Goal: Transaction & Acquisition: Purchase product/service

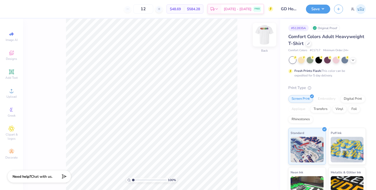
click at [265, 38] on img at bounding box center [264, 35] width 20 height 20
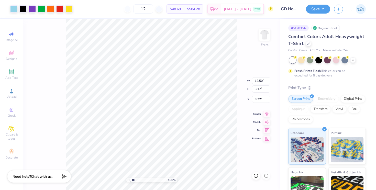
type input "3.72"
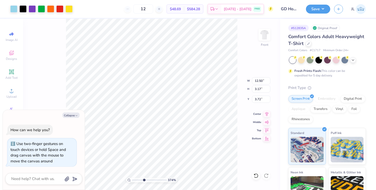
drag, startPoint x: 134, startPoint y: 180, endPoint x: 144, endPoint y: 179, distance: 10.0
click at [144, 179] on input "range" at bounding box center [149, 180] width 35 height 5
drag, startPoint x: 145, startPoint y: 180, endPoint x: 155, endPoint y: 180, distance: 10.2
click at [152, 180] on input "range" at bounding box center [149, 180] width 35 height 5
drag, startPoint x: 153, startPoint y: 180, endPoint x: 175, endPoint y: 181, distance: 22.3
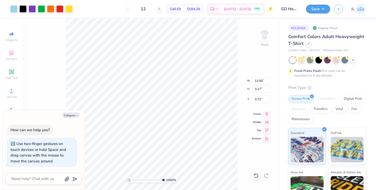
type input "10"
click at [165, 180] on input "range" at bounding box center [148, 180] width 33 height 5
type textarea "x"
type input "0.40"
type input "0.52"
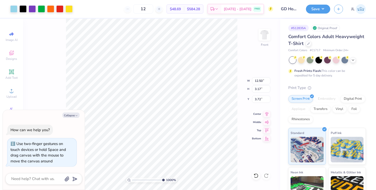
type input "4.63"
click at [14, 7] on div at bounding box center [13, 8] width 7 height 7
type textarea "x"
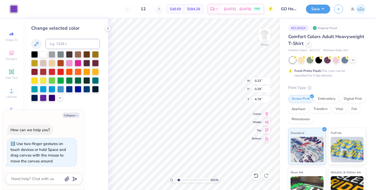
drag, startPoint x: 204, startPoint y: 180, endPoint x: 178, endPoint y: 179, distance: 26.1
click at [178, 179] on input "range" at bounding box center [191, 180] width 35 height 5
click at [182, 179] on input "range" at bounding box center [191, 180] width 35 height 5
drag, startPoint x: 183, startPoint y: 180, endPoint x: 211, endPoint y: 176, distance: 28.6
type input "10"
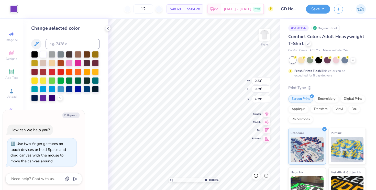
click at [207, 178] on input "range" at bounding box center [190, 180] width 33 height 5
type textarea "x"
type input "0.41"
type input "0.92"
type input "4.31"
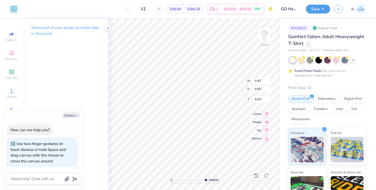
type textarea "x"
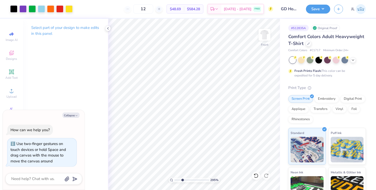
type input "2.95"
drag, startPoint x: 205, startPoint y: 181, endPoint x: 182, endPoint y: 178, distance: 23.7
click at [182, 178] on input "range" at bounding box center [191, 180] width 35 height 5
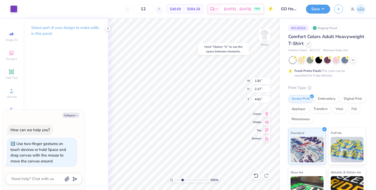
type textarea "x"
type input "4.60"
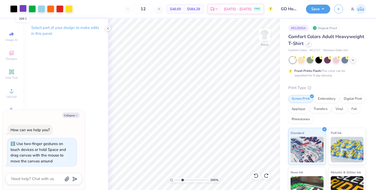
click at [22, 7] on div at bounding box center [22, 8] width 7 height 7
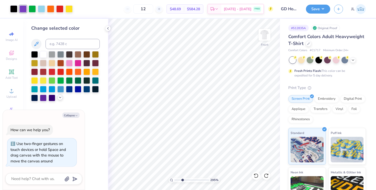
click at [60, 98] on icon at bounding box center [60, 97] width 4 height 4
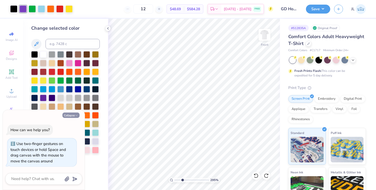
click at [72, 115] on button "Collapse" at bounding box center [70, 115] width 17 height 5
type textarea "x"
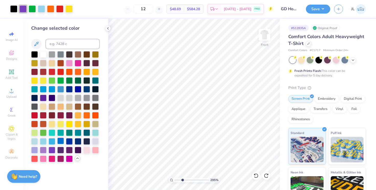
click at [60, 141] on div at bounding box center [60, 141] width 7 height 7
drag, startPoint x: 182, startPoint y: 179, endPoint x: 176, endPoint y: 179, distance: 5.1
click at [176, 179] on input "range" at bounding box center [191, 180] width 35 height 5
drag, startPoint x: 177, startPoint y: 180, endPoint x: 187, endPoint y: 179, distance: 10.5
click at [187, 179] on input "range" at bounding box center [191, 180] width 35 height 5
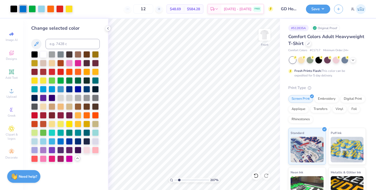
drag, startPoint x: 187, startPoint y: 179, endPoint x: 179, endPoint y: 179, distance: 7.9
type input "2.07"
click at [179, 179] on input "range" at bounding box center [191, 180] width 35 height 5
click at [60, 13] on div "Art colors" at bounding box center [36, 9] width 73 height 18
click at [60, 9] on div at bounding box center [59, 8] width 7 height 7
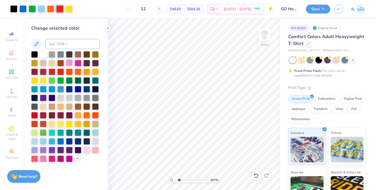
click at [71, 61] on div at bounding box center [69, 62] width 7 height 7
click at [23, 7] on div at bounding box center [22, 8] width 7 height 7
click at [78, 89] on div at bounding box center [78, 88] width 7 height 7
click at [61, 139] on div at bounding box center [60, 141] width 7 height 7
click at [56, 42] on input at bounding box center [73, 44] width 54 height 10
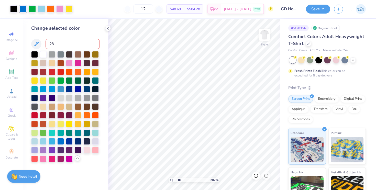
type input "286"
click at [61, 140] on div at bounding box center [60, 141] width 7 height 7
click at [62, 40] on input at bounding box center [73, 44] width 54 height 10
type input "285"
click at [37, 43] on icon at bounding box center [36, 44] width 6 height 6
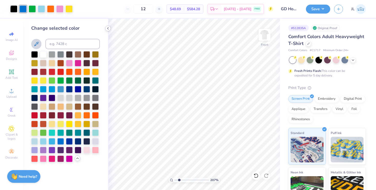
click at [108, 26] on icon at bounding box center [108, 28] width 4 height 4
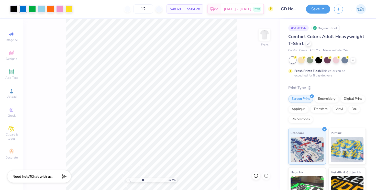
drag, startPoint x: 136, startPoint y: 179, endPoint x: 142, endPoint y: 177, distance: 6.7
click at [142, 178] on input "range" at bounding box center [149, 180] width 35 height 5
type input "9.19"
drag, startPoint x: 143, startPoint y: 182, endPoint x: 162, endPoint y: 178, distance: 18.7
click at [162, 178] on input "range" at bounding box center [149, 180] width 35 height 5
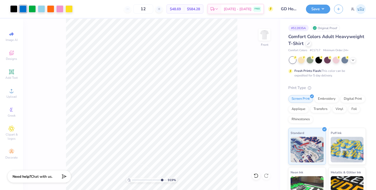
click at [161, 180] on input "range" at bounding box center [149, 180] width 35 height 5
click at [23, 8] on div at bounding box center [22, 8] width 7 height 7
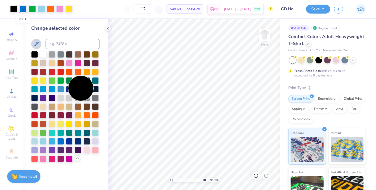
click at [23, 8] on div at bounding box center [22, 8] width 7 height 7
click at [107, 28] on polyline at bounding box center [107, 28] width 1 height 2
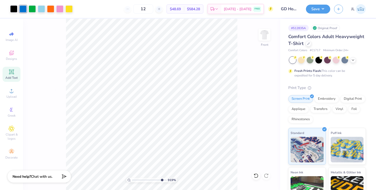
click at [13, 68] on div "Add Text" at bounding box center [12, 74] width 18 height 15
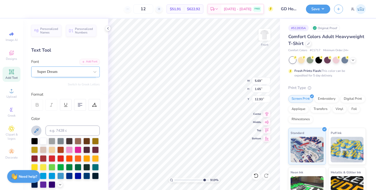
click at [59, 69] on div "Super Dream" at bounding box center [64, 72] width 54 height 8
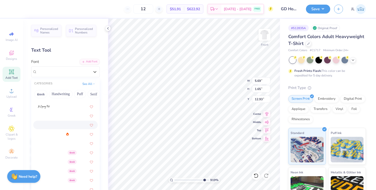
scroll to position [44, 0]
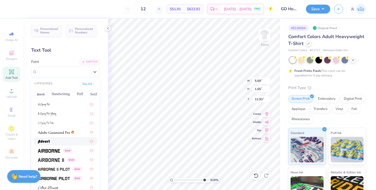
click at [57, 140] on div at bounding box center [65, 141] width 55 height 5
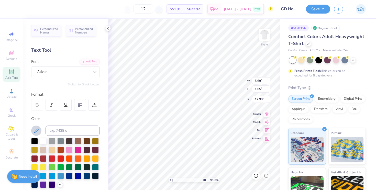
type input "5.51"
type input "1.83"
type input "12.83"
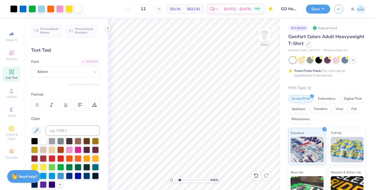
drag, startPoint x: 204, startPoint y: 180, endPoint x: 179, endPoint y: 176, distance: 25.1
type input "2.18"
click at [179, 178] on input "range" at bounding box center [191, 180] width 35 height 5
click at [77, 9] on div at bounding box center [78, 8] width 7 height 7
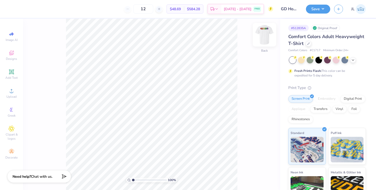
click at [266, 33] on img at bounding box center [264, 35] width 20 height 20
drag, startPoint x: 133, startPoint y: 180, endPoint x: 138, endPoint y: 179, distance: 5.6
click at [138, 179] on input "range" at bounding box center [149, 180] width 35 height 5
drag, startPoint x: 138, startPoint y: 180, endPoint x: 144, endPoint y: 180, distance: 5.9
click at [144, 180] on input "range" at bounding box center [149, 180] width 35 height 5
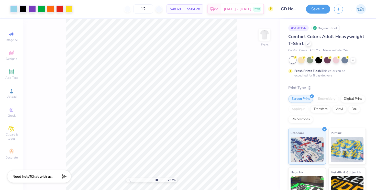
drag, startPoint x: 143, startPoint y: 179, endPoint x: 155, endPoint y: 178, distance: 12.1
click at [155, 178] on input "range" at bounding box center [149, 180] width 35 height 5
click at [33, 7] on div at bounding box center [32, 8] width 7 height 7
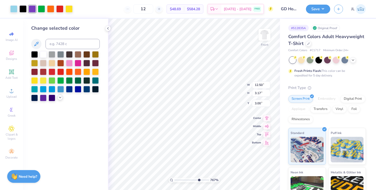
click at [59, 98] on icon at bounding box center [60, 97] width 4 height 4
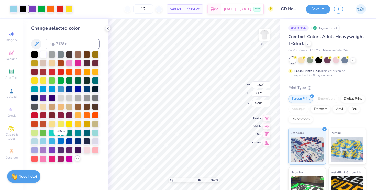
click at [61, 141] on div at bounding box center [60, 141] width 7 height 7
drag, startPoint x: 198, startPoint y: 179, endPoint x: 179, endPoint y: 180, distance: 19.0
click at [179, 180] on input "range" at bounding box center [191, 180] width 35 height 5
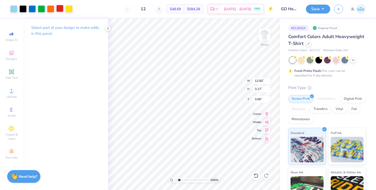
click at [60, 6] on div at bounding box center [59, 8] width 7 height 7
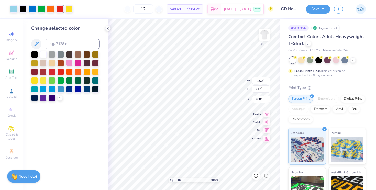
click at [70, 65] on div at bounding box center [69, 62] width 7 height 7
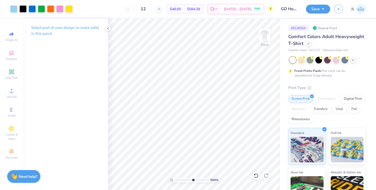
drag, startPoint x: 179, startPoint y: 179, endPoint x: 193, endPoint y: 178, distance: 13.3
click at [193, 178] on input "range" at bounding box center [191, 180] width 35 height 5
click at [13, 73] on icon at bounding box center [11, 72] width 4 height 4
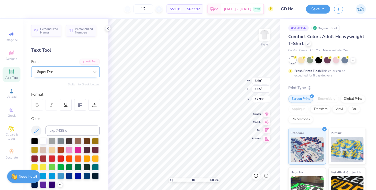
click at [62, 68] on div "Super Dream" at bounding box center [64, 72] width 54 height 8
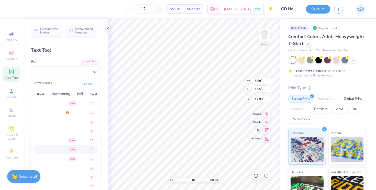
scroll to position [189, 0]
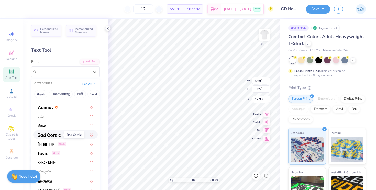
click at [53, 135] on img at bounding box center [49, 135] width 23 height 4
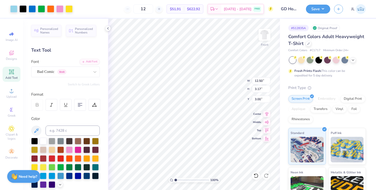
drag, startPoint x: 193, startPoint y: 179, endPoint x: 172, endPoint y: 179, distance: 21.2
type input "1"
click at [174, 179] on input "range" at bounding box center [191, 180] width 35 height 5
type input "5.75"
type input "1.67"
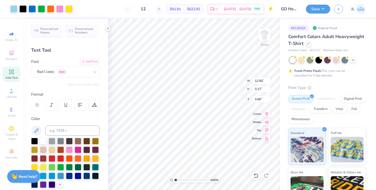
type input "12.92"
click at [33, 142] on div at bounding box center [34, 140] width 7 height 7
type textarea "Genesse"
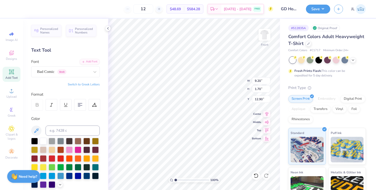
type input "1.62"
type input "0.30"
click at [175, 178] on input "range" at bounding box center [191, 180] width 35 height 5
drag, startPoint x: 175, startPoint y: 178, endPoint x: 185, endPoint y: 178, distance: 9.5
type input "3.76"
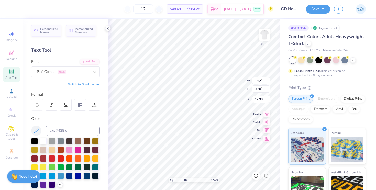
click at [185, 178] on input "range" at bounding box center [191, 180] width 35 height 5
type input "4.37"
type input "0.42"
type input "0.08"
type input "4.59"
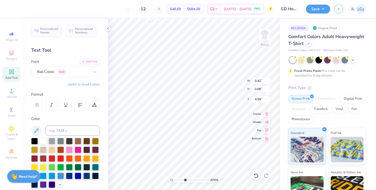
type input "0.12"
type input "0.42"
type input "4.42"
type input "0.16"
type input "0.41"
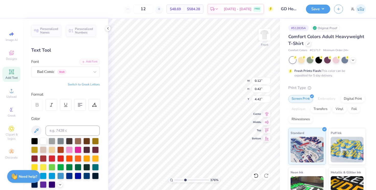
type input "4.43"
type input "12.50"
type input "3.17"
type input "3.00"
type input "0.16"
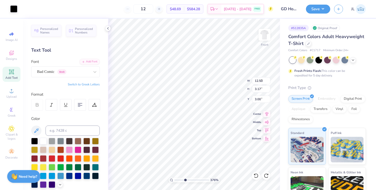
type input "0.41"
type input "3.90"
drag, startPoint x: 184, startPoint y: 179, endPoint x: 215, endPoint y: 177, distance: 30.5
type input "10"
click at [207, 178] on input "range" at bounding box center [190, 180] width 33 height 5
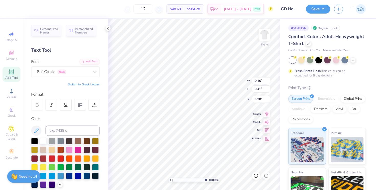
type input "12.50"
type input "3.17"
type input "3.00"
type input "0.16"
type input "0.41"
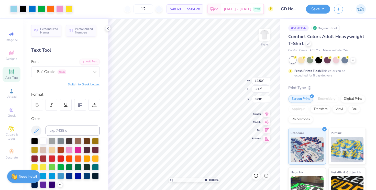
type input "3.90"
type input "0.12"
type input "0.32"
type input "4.02"
type input "0.07"
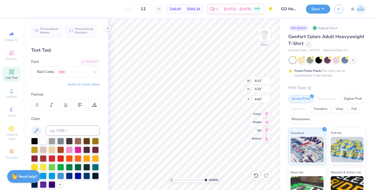
type input "0.19"
type input "4.14"
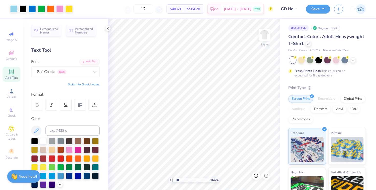
drag, startPoint x: 204, startPoint y: 180, endPoint x: 178, endPoint y: 178, distance: 26.1
type input "1.64"
click at [178, 178] on input "range" at bounding box center [191, 180] width 35 height 5
click at [107, 30] on icon at bounding box center [108, 28] width 4 height 4
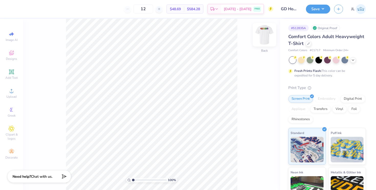
click at [268, 38] on img at bounding box center [264, 35] width 20 height 20
drag, startPoint x: 133, startPoint y: 179, endPoint x: 142, endPoint y: 178, distance: 9.3
click at [143, 178] on input "range" at bounding box center [149, 180] width 35 height 5
click at [33, 8] on div at bounding box center [32, 8] width 7 height 7
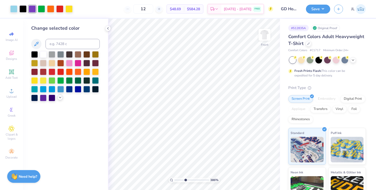
click at [60, 97] on icon at bounding box center [60, 97] width 4 height 4
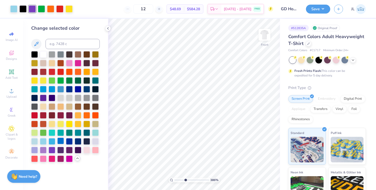
click at [60, 140] on div at bounding box center [60, 141] width 7 height 7
click at [58, 7] on div at bounding box center [59, 8] width 7 height 7
click at [68, 62] on div at bounding box center [69, 62] width 7 height 7
click at [108, 28] on icon at bounding box center [108, 28] width 4 height 4
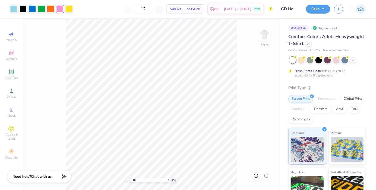
drag, startPoint x: 143, startPoint y: 178, endPoint x: 134, endPoint y: 179, distance: 9.2
type input "1.31"
click at [134, 179] on input "range" at bounding box center [149, 180] width 35 height 5
type input "4.30"
drag, startPoint x: 133, startPoint y: 179, endPoint x: 130, endPoint y: 179, distance: 3.3
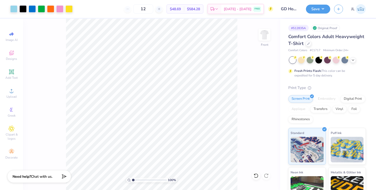
type input "1"
click at [132, 179] on input "range" at bounding box center [149, 180] width 35 height 5
type input "4.12"
drag, startPoint x: 133, startPoint y: 180, endPoint x: 139, endPoint y: 179, distance: 5.2
click at [139, 179] on input "range" at bounding box center [149, 180] width 35 height 5
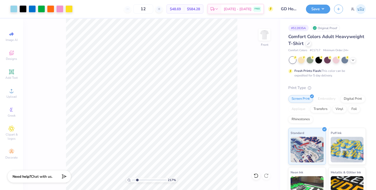
click at [137, 179] on input "range" at bounding box center [149, 180] width 35 height 5
drag, startPoint x: 136, startPoint y: 179, endPoint x: 128, endPoint y: 178, distance: 8.5
click at [128, 178] on div "100 %" at bounding box center [151, 180] width 51 height 5
click at [309, 45] on div at bounding box center [309, 43] width 6 height 6
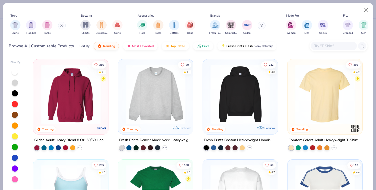
click at [77, 102] on img at bounding box center [70, 94] width 65 height 60
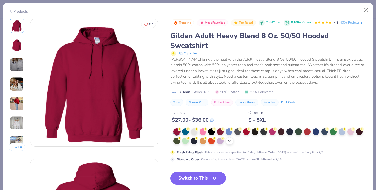
click at [230, 142] on icon at bounding box center [229, 141] width 4 height 4
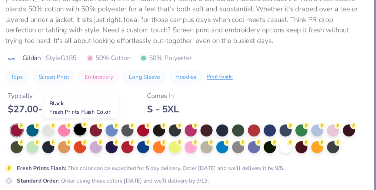
click at [211, 132] on div at bounding box center [211, 131] width 7 height 7
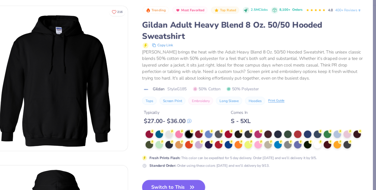
scroll to position [13, 0]
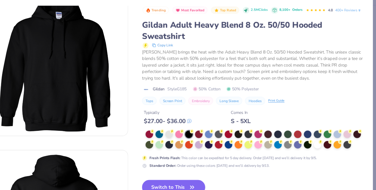
click at [192, 174] on button "Switch to This" at bounding box center [197, 178] width 55 height 13
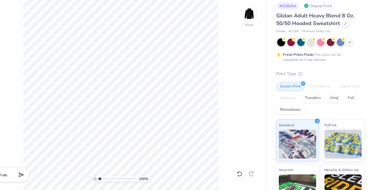
type input "1"
drag, startPoint x: 133, startPoint y: 180, endPoint x: 127, endPoint y: 179, distance: 5.9
click at [127, 179] on div "100 %" at bounding box center [151, 180] width 51 height 5
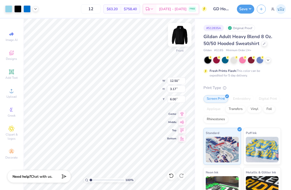
click at [183, 37] on img at bounding box center [180, 35] width 20 height 20
type input "3.63"
type input "3.36"
type input "0.85"
type input "3.46"
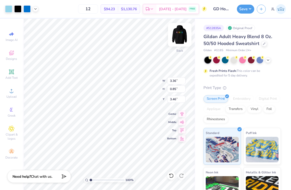
type input "3.41"
type input "3.46"
type input "3.52"
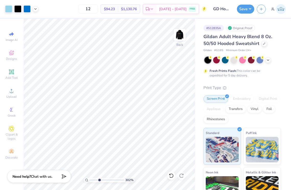
drag, startPoint x: 91, startPoint y: 180, endPoint x: 99, endPoint y: 179, distance: 7.9
click at [99, 179] on input "range" at bounding box center [107, 180] width 35 height 5
drag, startPoint x: 99, startPoint y: 179, endPoint x: 88, endPoint y: 178, distance: 11.0
type input "1"
click at [90, 178] on input "range" at bounding box center [107, 180] width 35 height 5
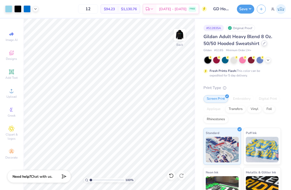
click at [262, 42] on div at bounding box center [265, 43] width 6 height 6
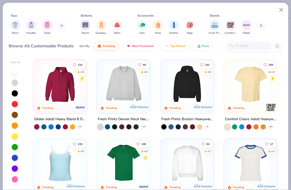
click at [243, 45] on input "text" at bounding box center [248, 46] width 39 height 6
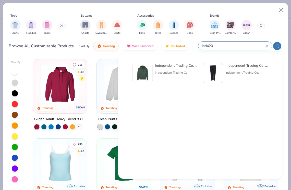
type input "ind420"
click at [154, 69] on div "Independent Trading Co. Hooded Sweatshirt Independent Trading Co." at bounding box center [165, 73] width 65 height 20
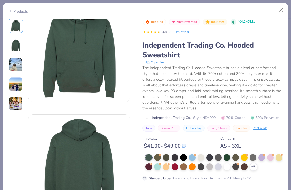
scroll to position [24, 0]
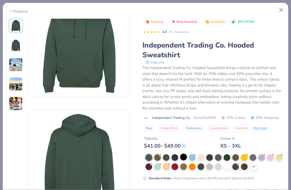
click at [185, 157] on div at bounding box center [184, 157] width 7 height 7
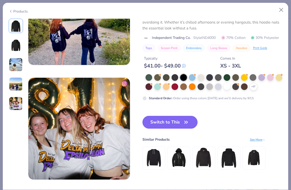
scroll to position [403, 0]
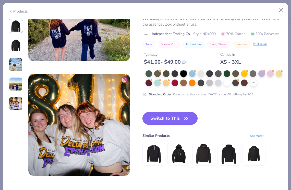
click at [164, 120] on button "Switch to This" at bounding box center [170, 118] width 55 height 13
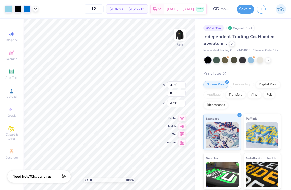
type input "3.68"
type input "4.53"
type input "1.15"
type input "3.72"
type input "3.70"
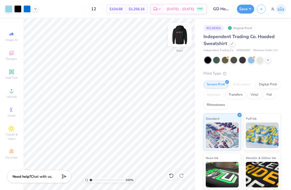
click at [179, 35] on img at bounding box center [180, 35] width 20 height 20
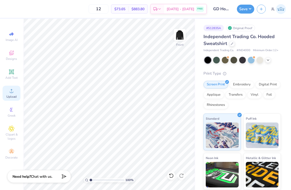
click at [10, 93] on circle at bounding box center [11, 92] width 3 height 3
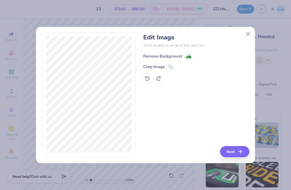
click at [167, 54] on div "Remove Background" at bounding box center [162, 56] width 39 height 6
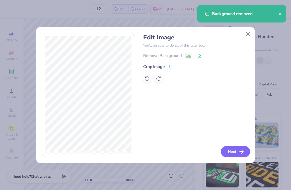
click at [241, 149] on icon "button" at bounding box center [242, 152] width 6 height 6
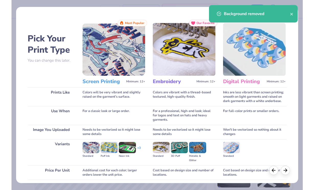
scroll to position [39, 0]
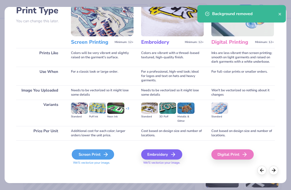
click at [104, 150] on div "Screen Print" at bounding box center [93, 154] width 42 height 10
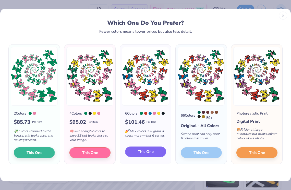
click at [144, 152] on span "This One" at bounding box center [146, 152] width 16 height 6
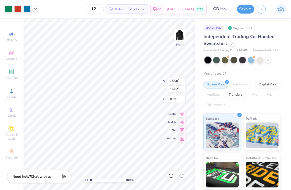
type input "13.15"
type input "14.75"
type input "6.00"
type input "11.52"
type input "12.92"
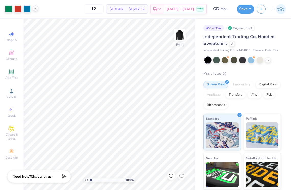
click at [36, 9] on icon at bounding box center [35, 8] width 4 height 4
click at [36, 9] on polyline at bounding box center [36, 8] width 2 height 1
click at [35, 8] on icon at bounding box center [35, 8] width 4 height 4
click at [180, 38] on img at bounding box center [180, 35] width 20 height 20
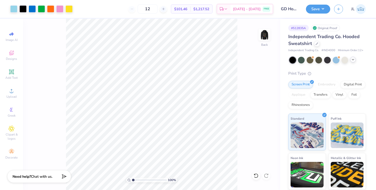
click at [351, 60] on icon at bounding box center [353, 60] width 4 height 4
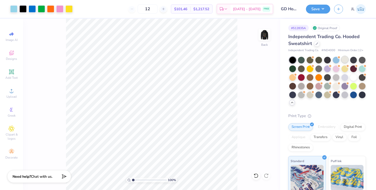
click at [346, 60] on div at bounding box center [344, 59] width 7 height 7
click at [262, 37] on img at bounding box center [264, 35] width 20 height 20
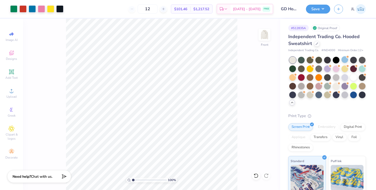
click at [262, 37] on img at bounding box center [264, 35] width 10 height 10
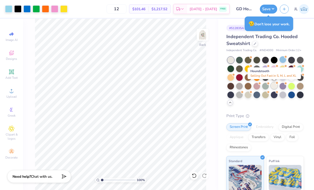
click at [275, 84] on div at bounding box center [274, 85] width 7 height 7
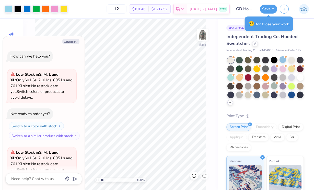
scroll to position [51, 0]
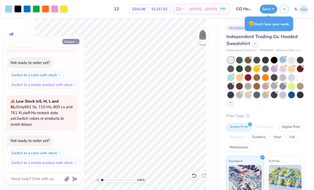
click at [69, 40] on button "Collapse" at bounding box center [70, 41] width 17 height 5
type textarea "x"
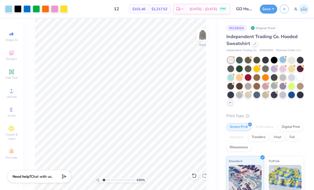
type input "1"
drag, startPoint x: 102, startPoint y: 180, endPoint x: 88, endPoint y: 177, distance: 14.6
click at [101, 178] on input "range" at bounding box center [118, 180] width 35 height 5
click at [237, 93] on div at bounding box center [239, 94] width 7 height 7
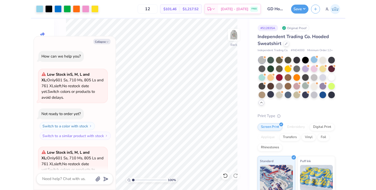
scroll to position [118, 0]
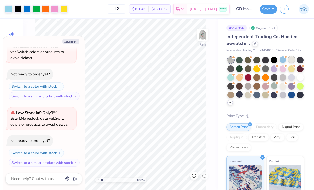
click at [291, 60] on div at bounding box center [291, 59] width 7 height 7
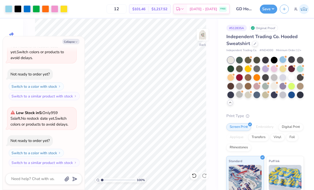
type textarea "x"
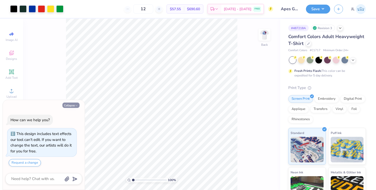
click at [78, 105] on button "Collapse" at bounding box center [70, 105] width 17 height 5
type textarea "x"
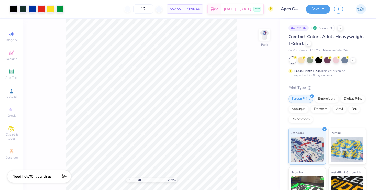
drag, startPoint x: 133, startPoint y: 180, endPoint x: 139, endPoint y: 180, distance: 6.4
click at [139, 181] on input "range" at bounding box center [149, 180] width 35 height 5
drag, startPoint x: 140, startPoint y: 180, endPoint x: 148, endPoint y: 179, distance: 7.9
type input "5.46"
click at [148, 179] on input "range" at bounding box center [149, 180] width 35 height 5
